Goal: Task Accomplishment & Management: Use online tool/utility

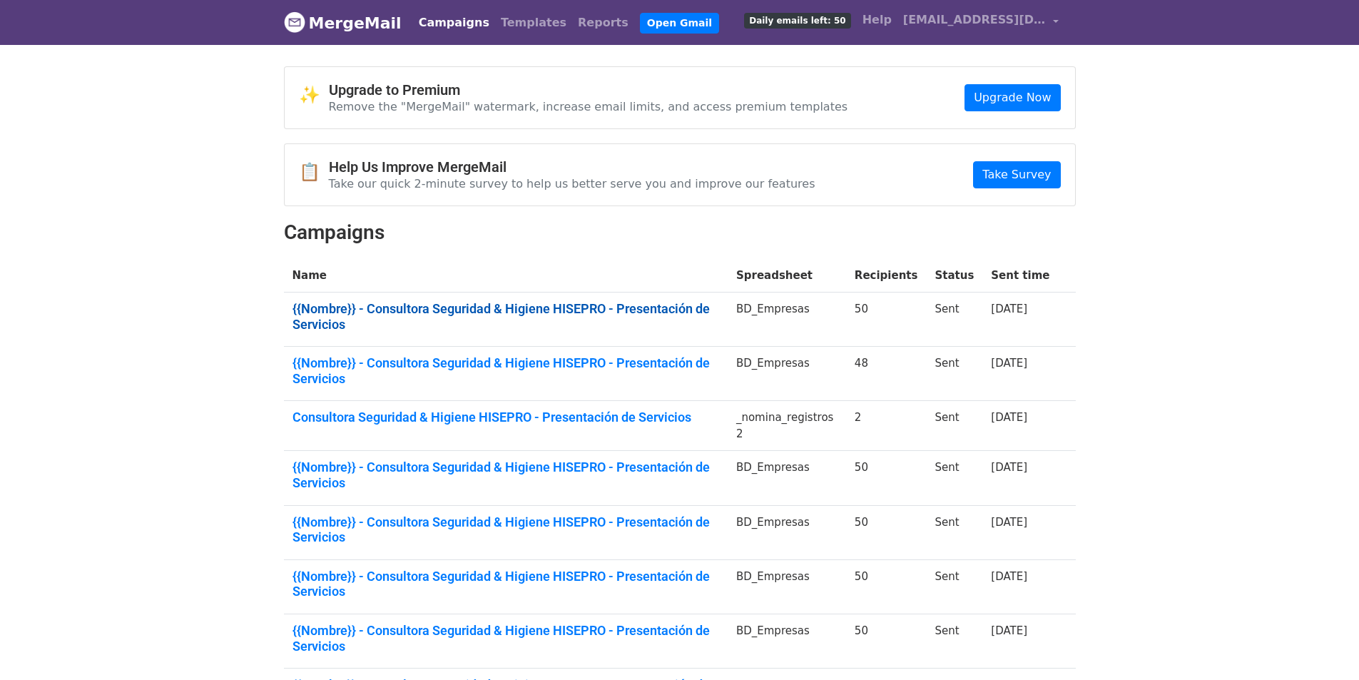
click at [609, 303] on link "{{Nombre}} - Consultora Seguridad & Higiene HISEPRO - Presentación de Servicios" at bounding box center [506, 316] width 427 height 31
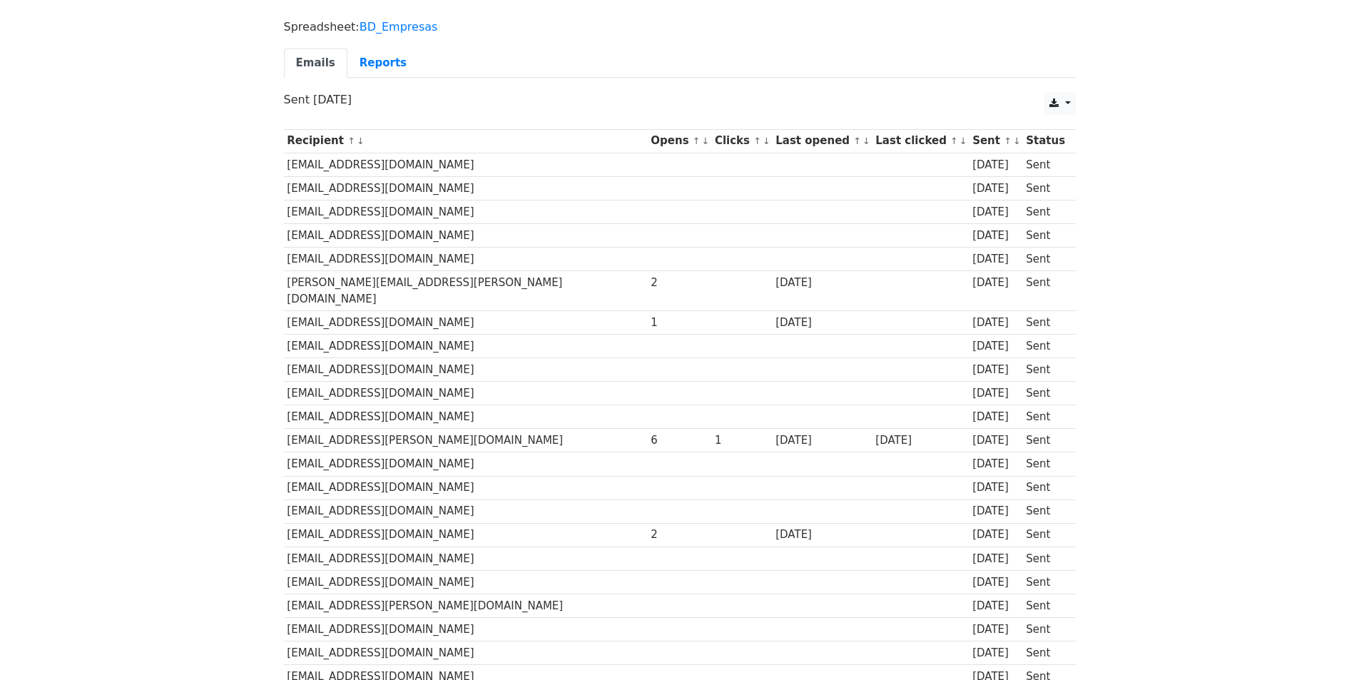
scroll to position [71, 0]
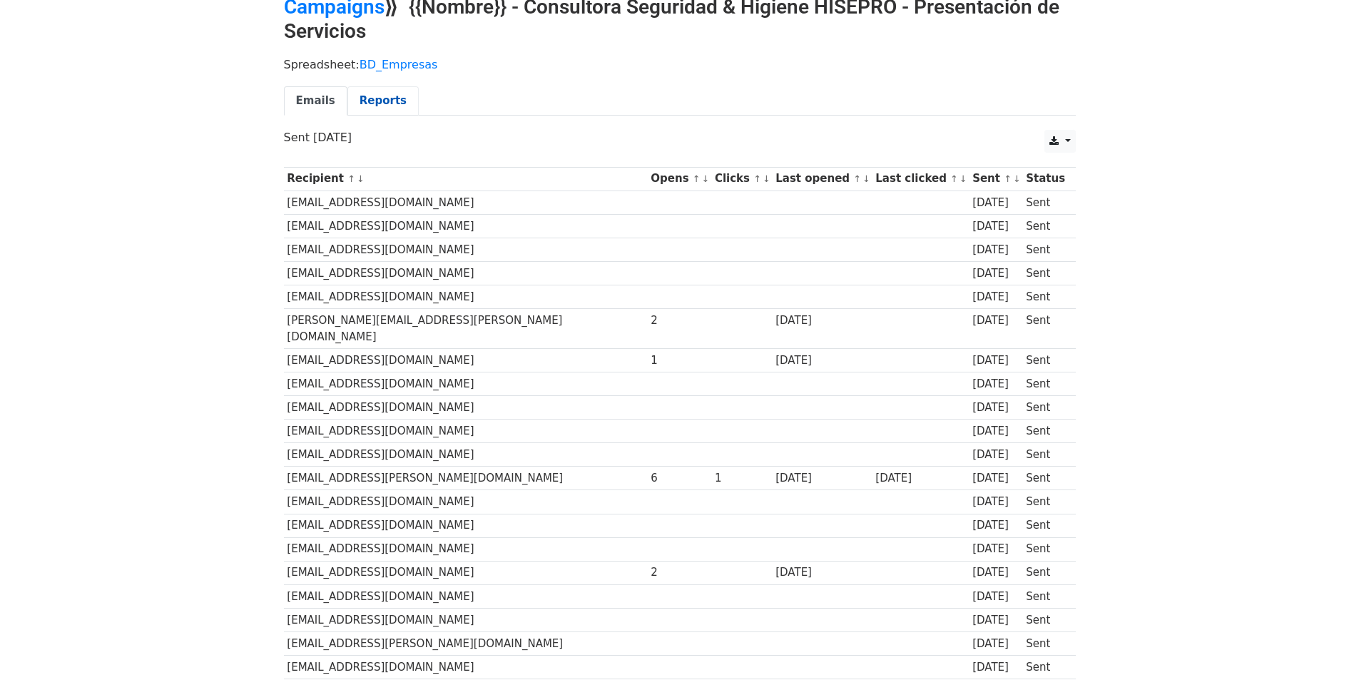
click at [367, 105] on link "Reports" at bounding box center [382, 100] width 71 height 29
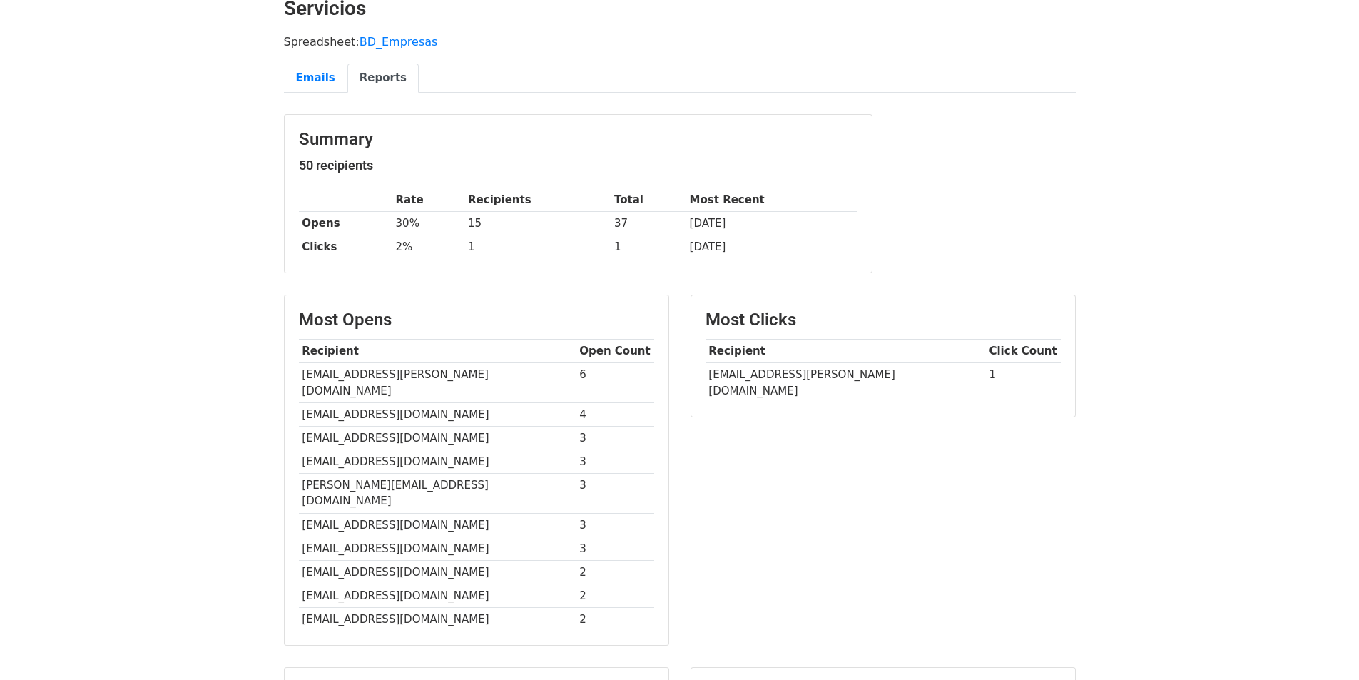
scroll to position [71, 0]
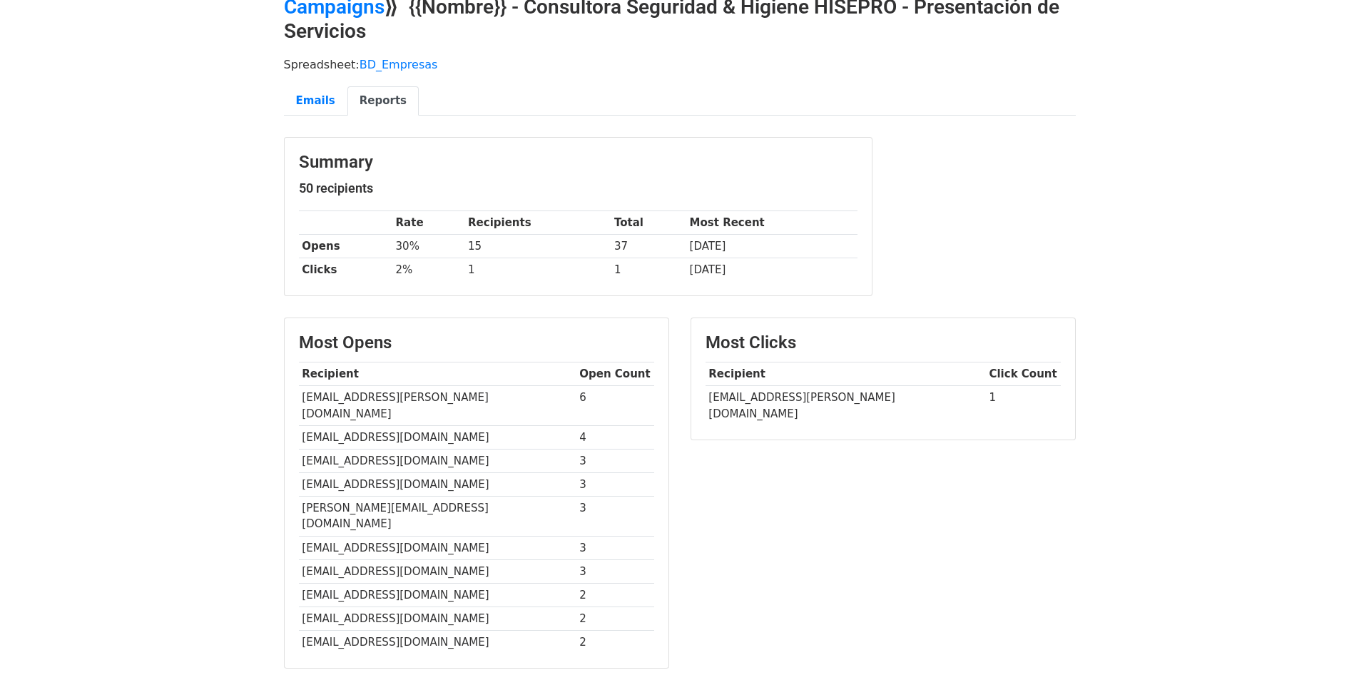
click at [874, 520] on div "Most Clicks Recipient Click Count contacto@baires.rocks 1" at bounding box center [883, 500] width 407 height 365
drag, startPoint x: 838, startPoint y: 397, endPoint x: 710, endPoint y: 402, distance: 128.5
click at [710, 402] on td "[EMAIL_ADDRESS][PERSON_NAME][DOMAIN_NAME]" at bounding box center [846, 405] width 280 height 39
click at [718, 471] on div "Most Clicks Recipient Click Count contacto@baires.rocks 1" at bounding box center [883, 500] width 407 height 365
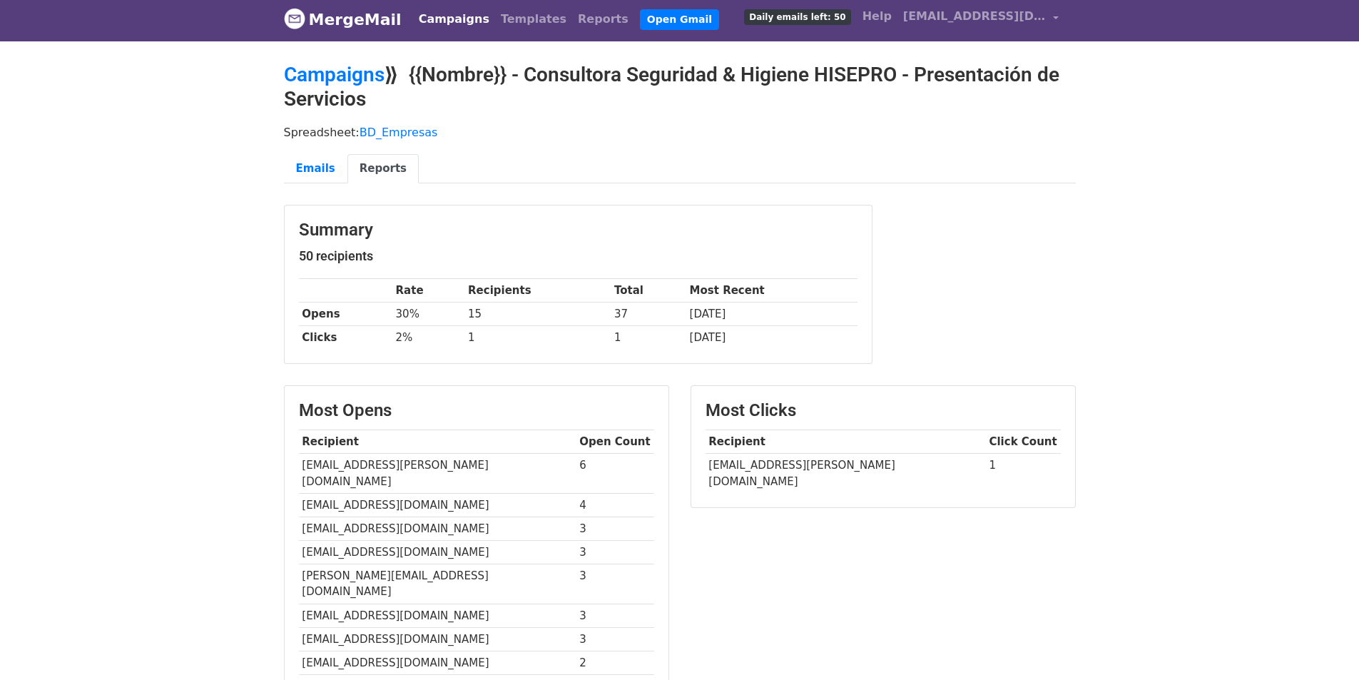
scroll to position [0, 0]
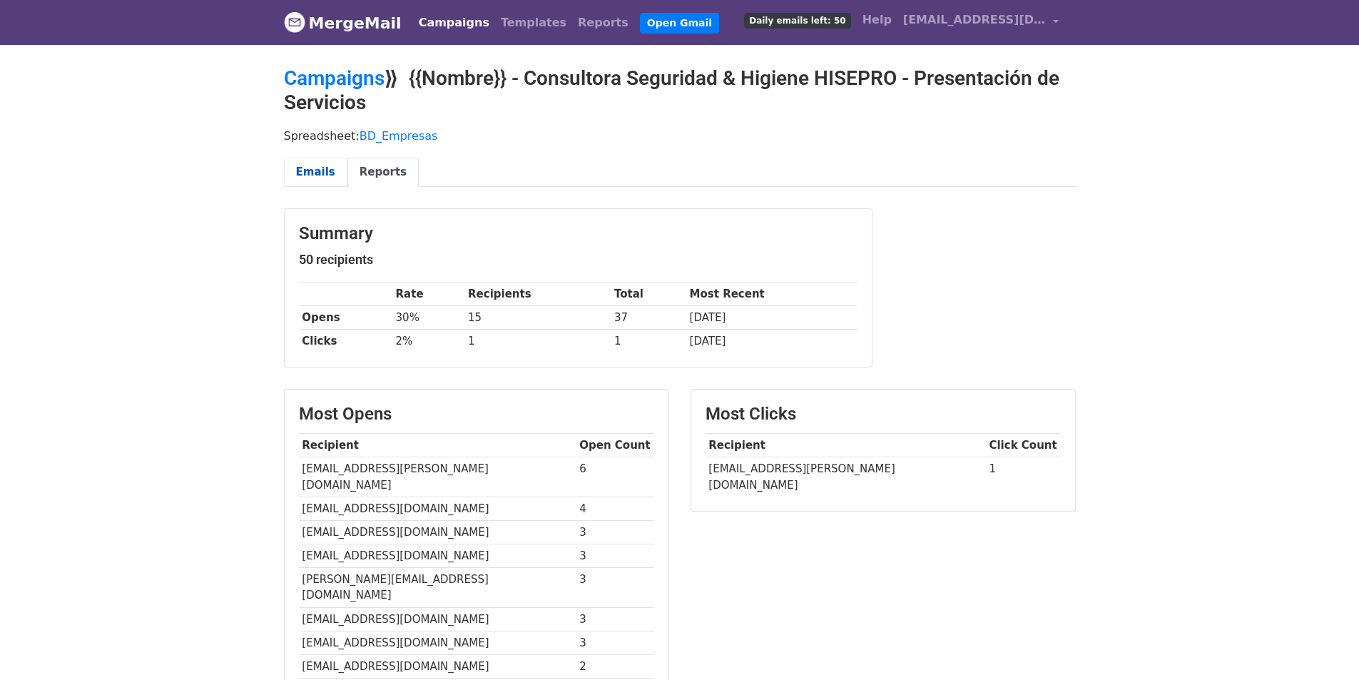
click at [307, 168] on link "Emails" at bounding box center [316, 172] width 64 height 29
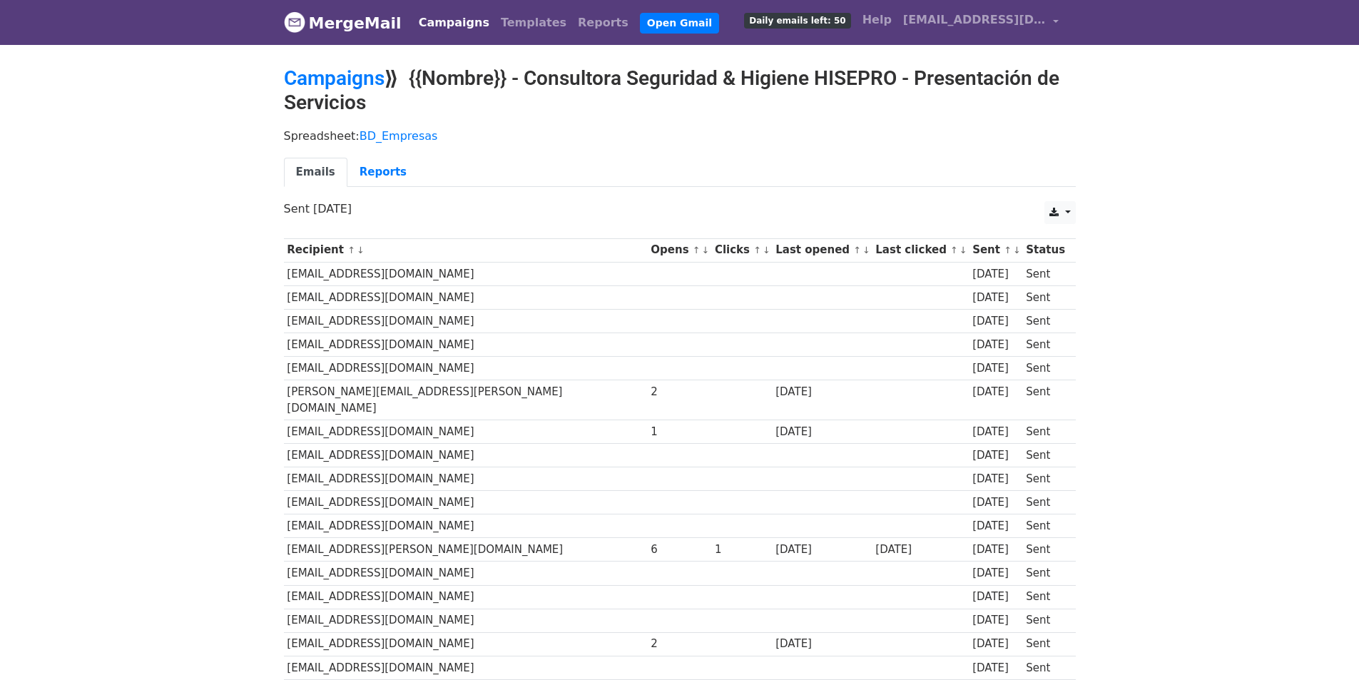
drag, startPoint x: 288, startPoint y: 272, endPoint x: 459, endPoint y: 479, distance: 269.6
click at [358, 163] on link "Reports" at bounding box center [382, 172] width 71 height 29
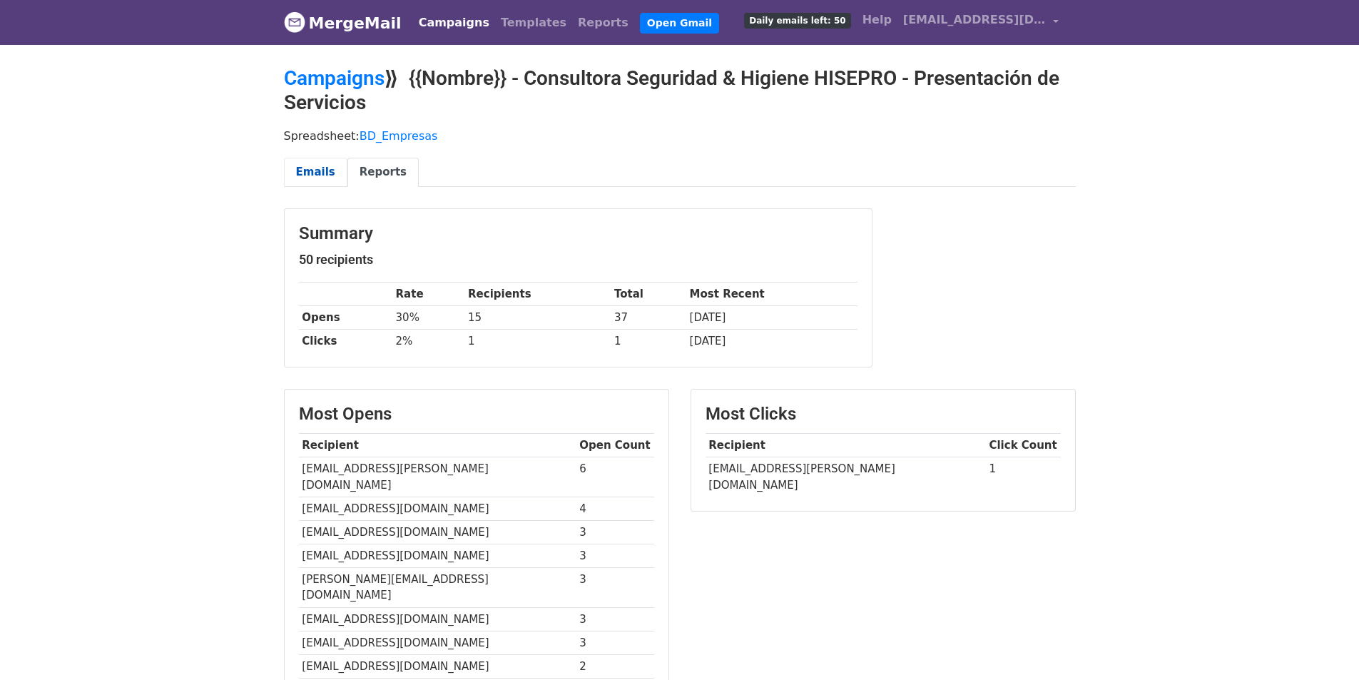
click at [308, 162] on link "Emails" at bounding box center [316, 172] width 64 height 29
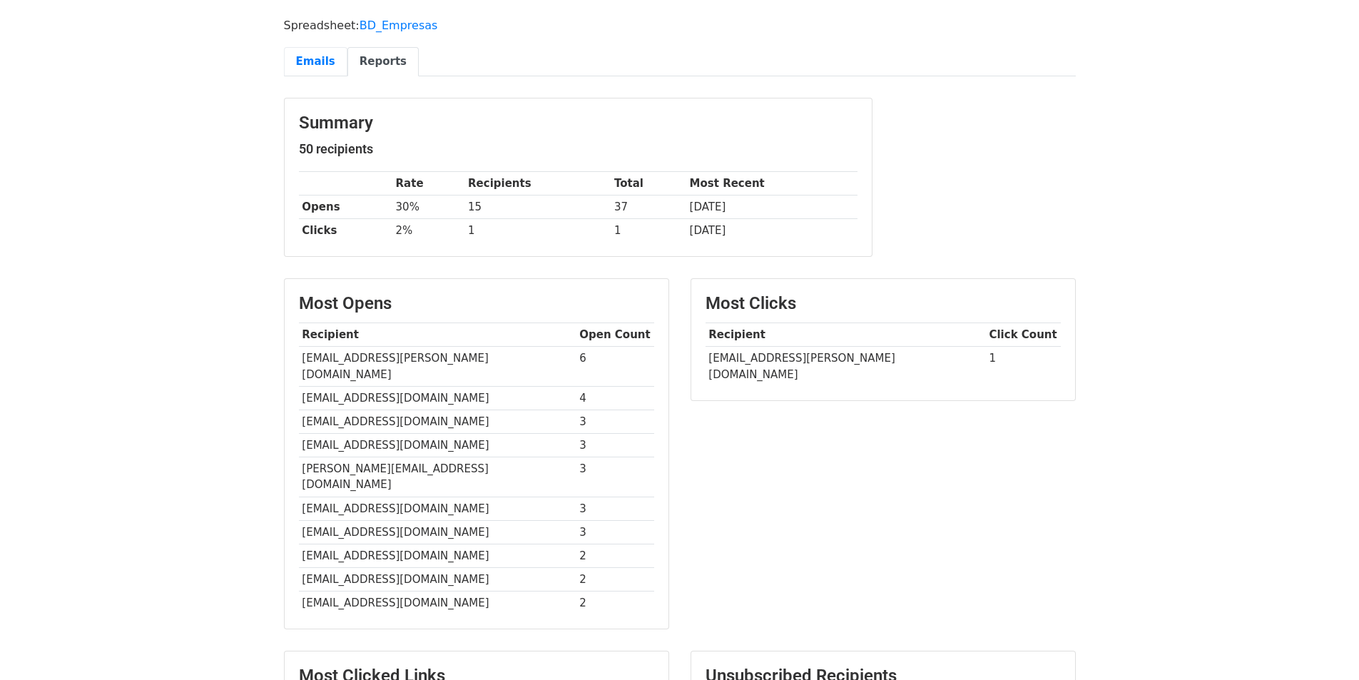
scroll to position [285, 0]
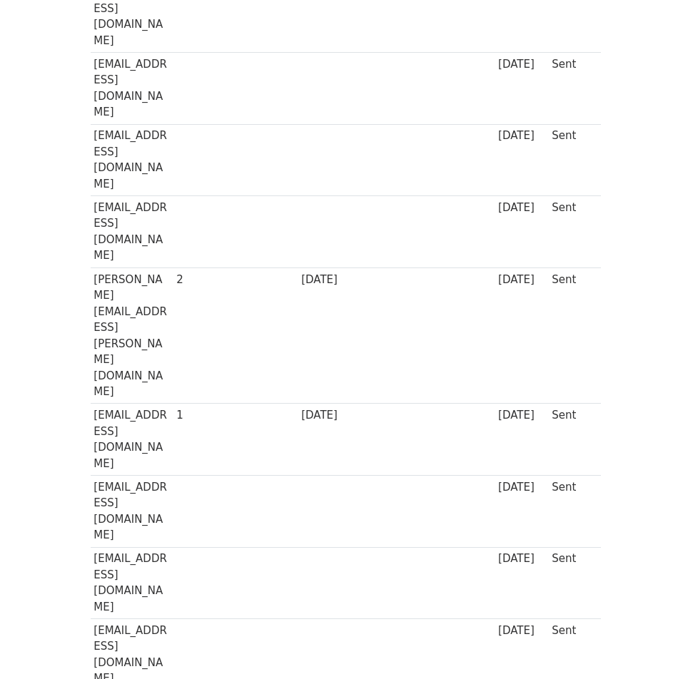
scroll to position [357, 0]
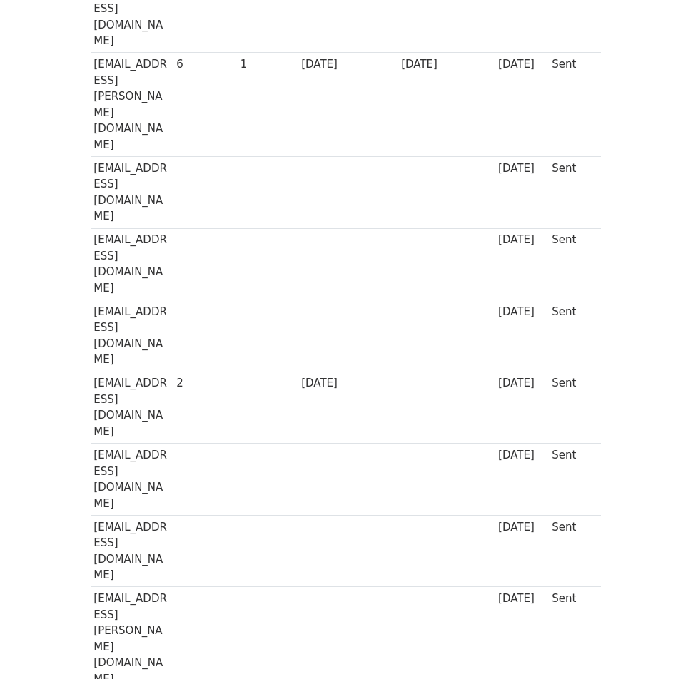
scroll to position [1082, 0]
